Goal: Find specific page/section: Find specific page/section

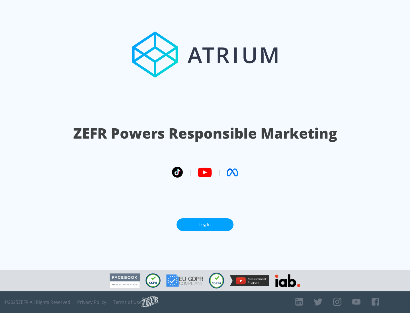
click at [205, 225] on link "Log In" at bounding box center [204, 224] width 57 height 13
